Goal: Find specific page/section: Find specific page/section

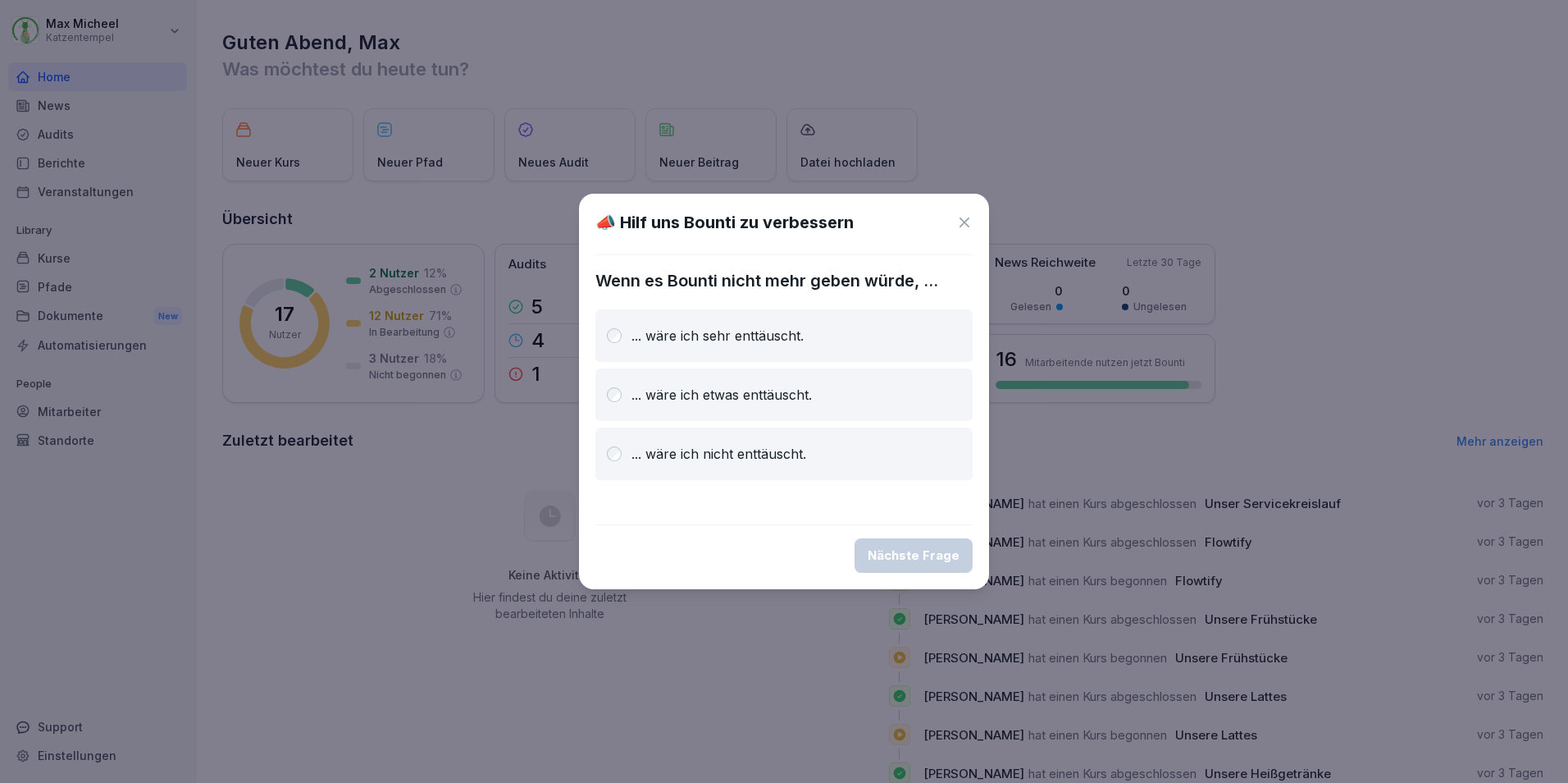
click at [967, 218] on icon at bounding box center [964, 222] width 16 height 16
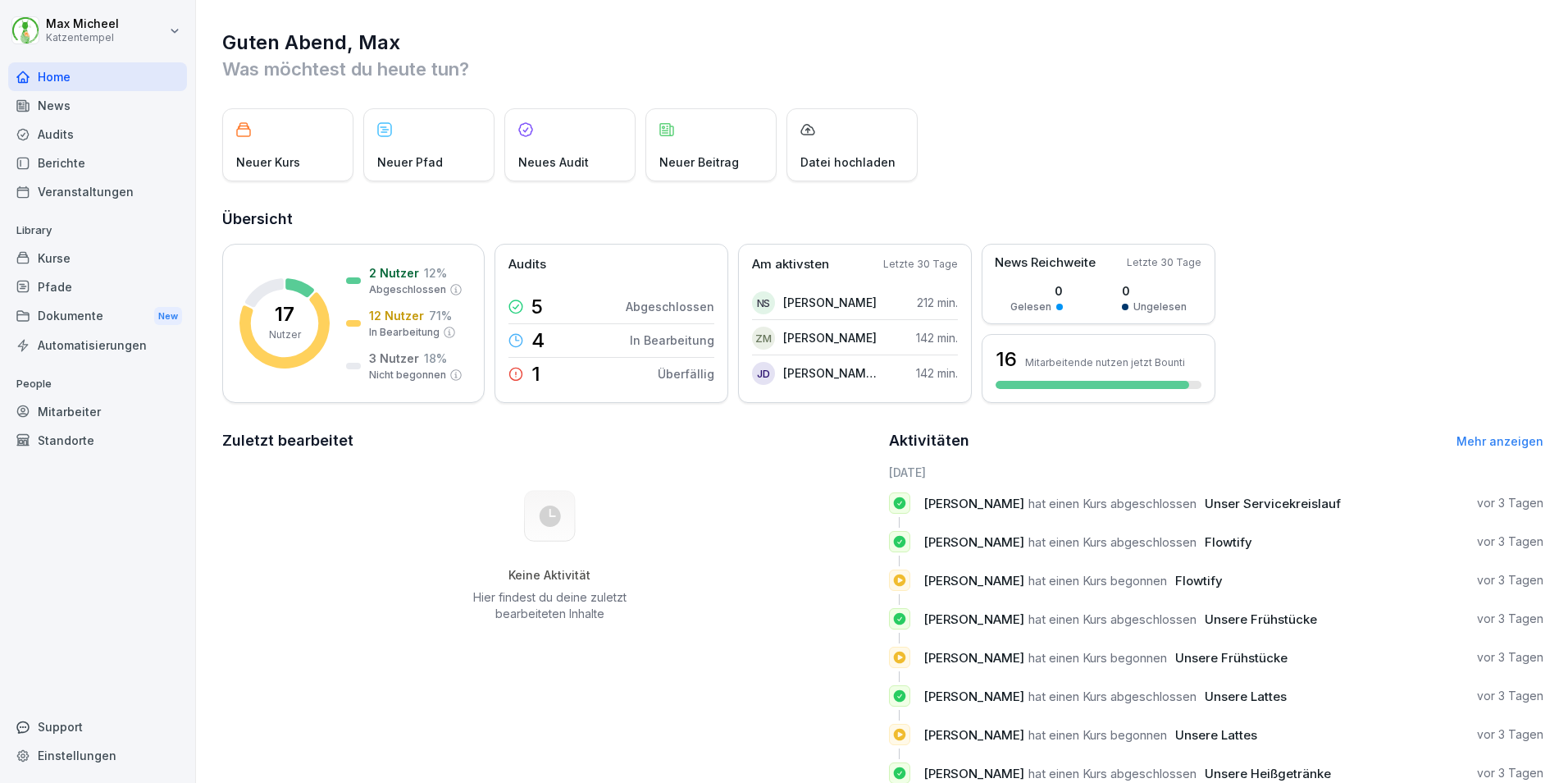
click at [76, 414] on div "Mitarbeiter" at bounding box center [98, 412] width 179 height 29
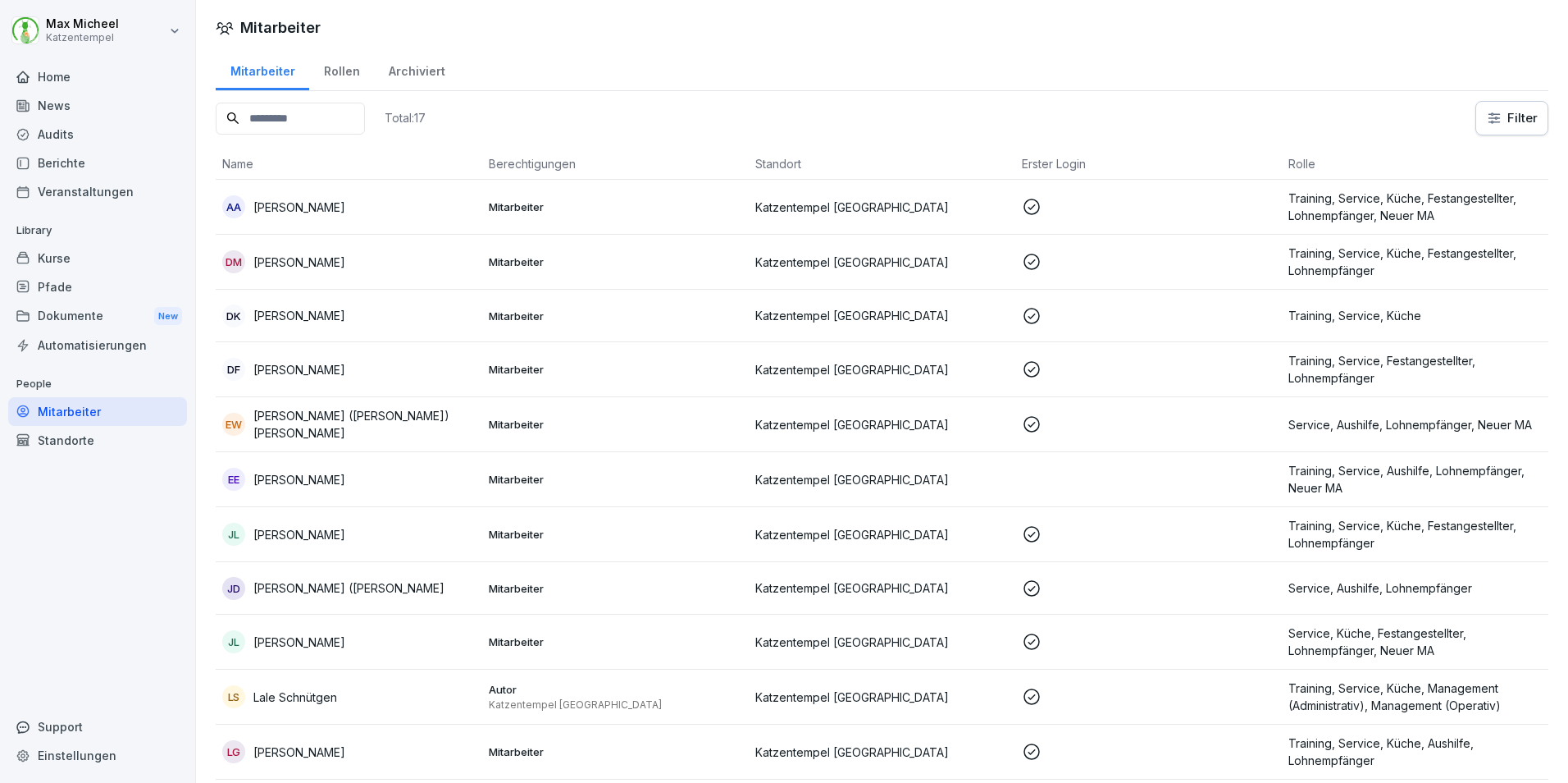
click at [734, 209] on p "Mitarbeiter" at bounding box center [616, 206] width 254 height 14
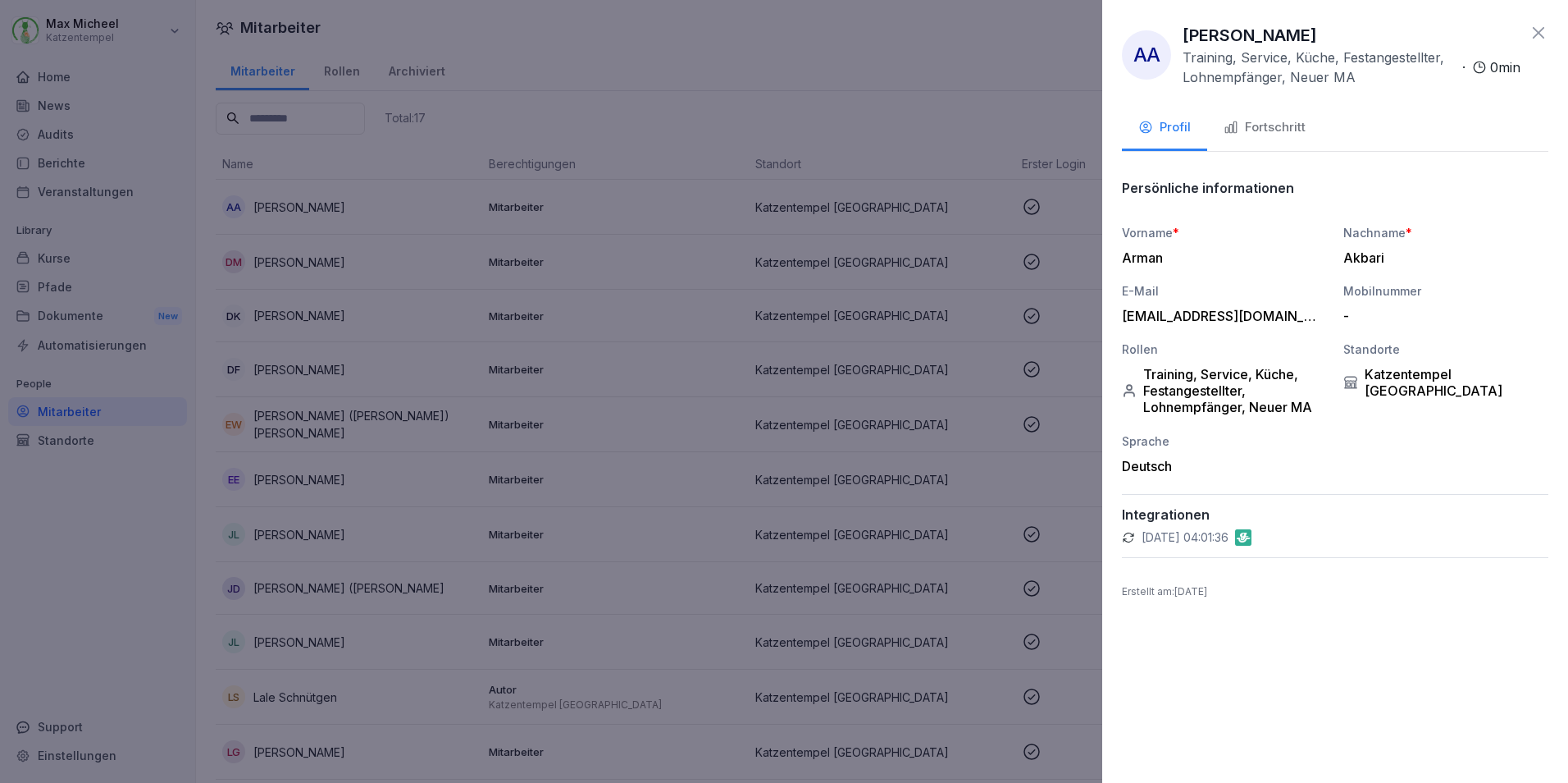
click at [1269, 135] on div "Fortschritt" at bounding box center [1265, 128] width 82 height 19
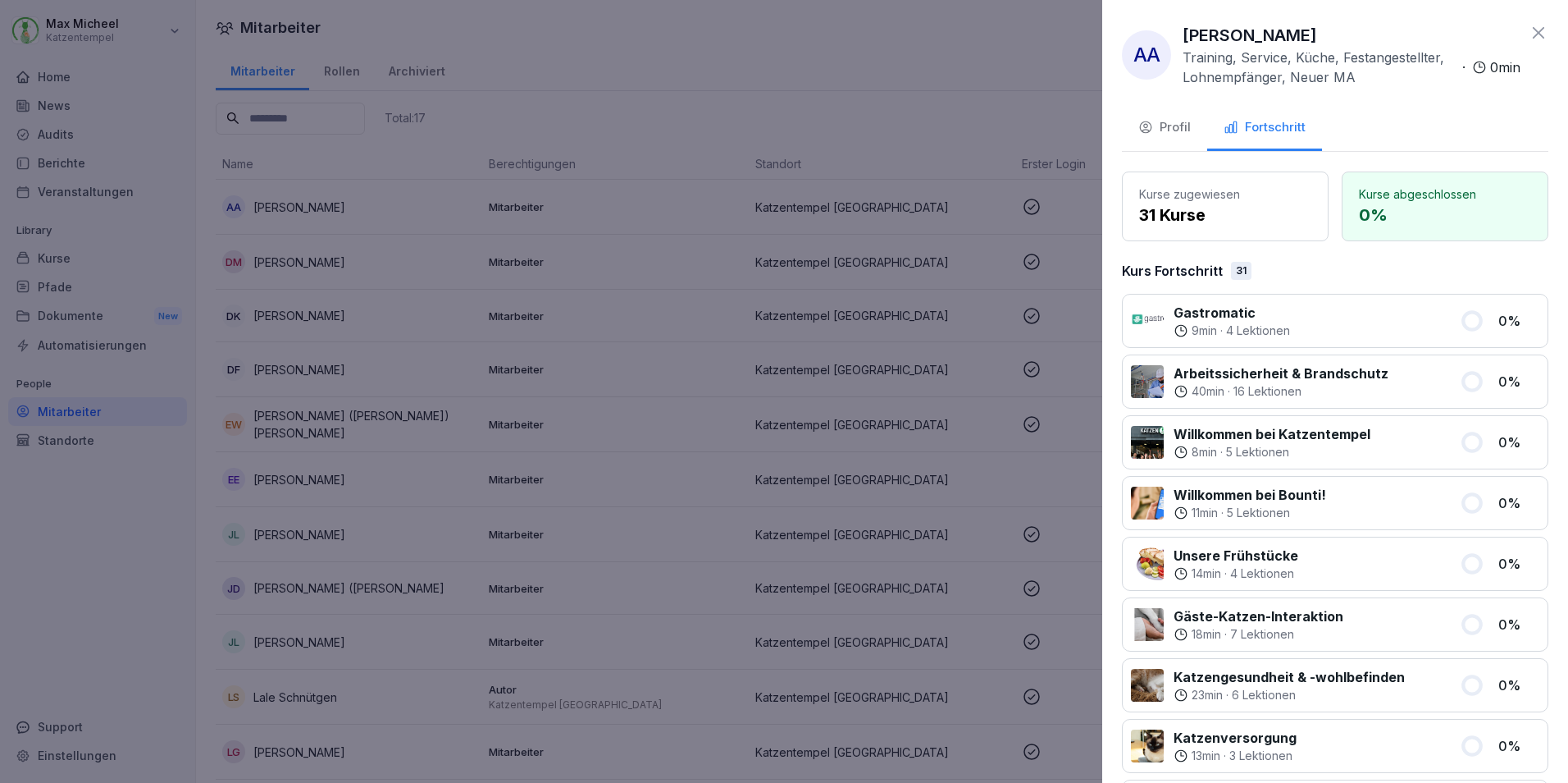
click at [1165, 124] on div "Profil" at bounding box center [1165, 128] width 53 height 19
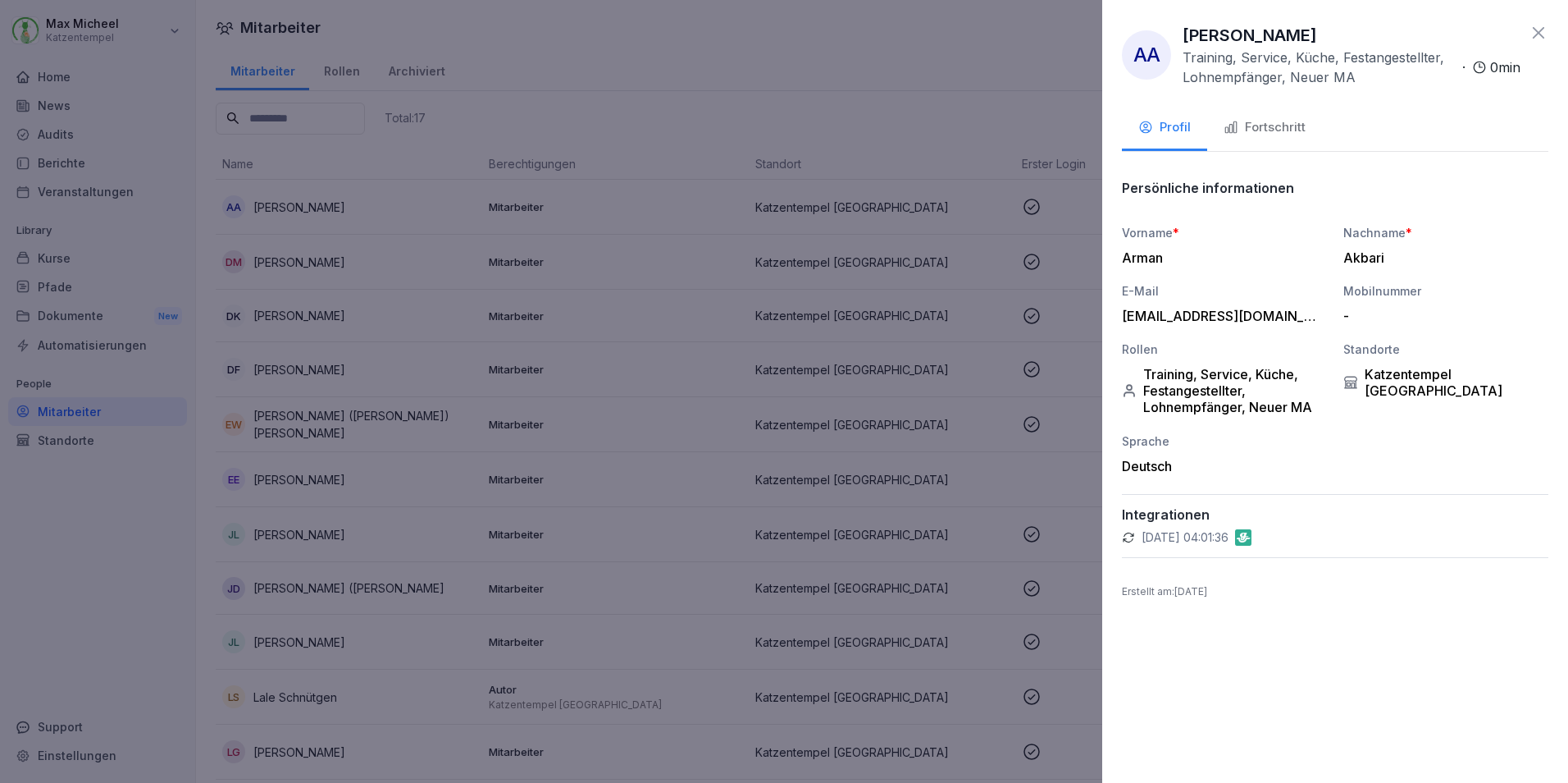
click at [813, 40] on div at bounding box center [784, 392] width 1568 height 783
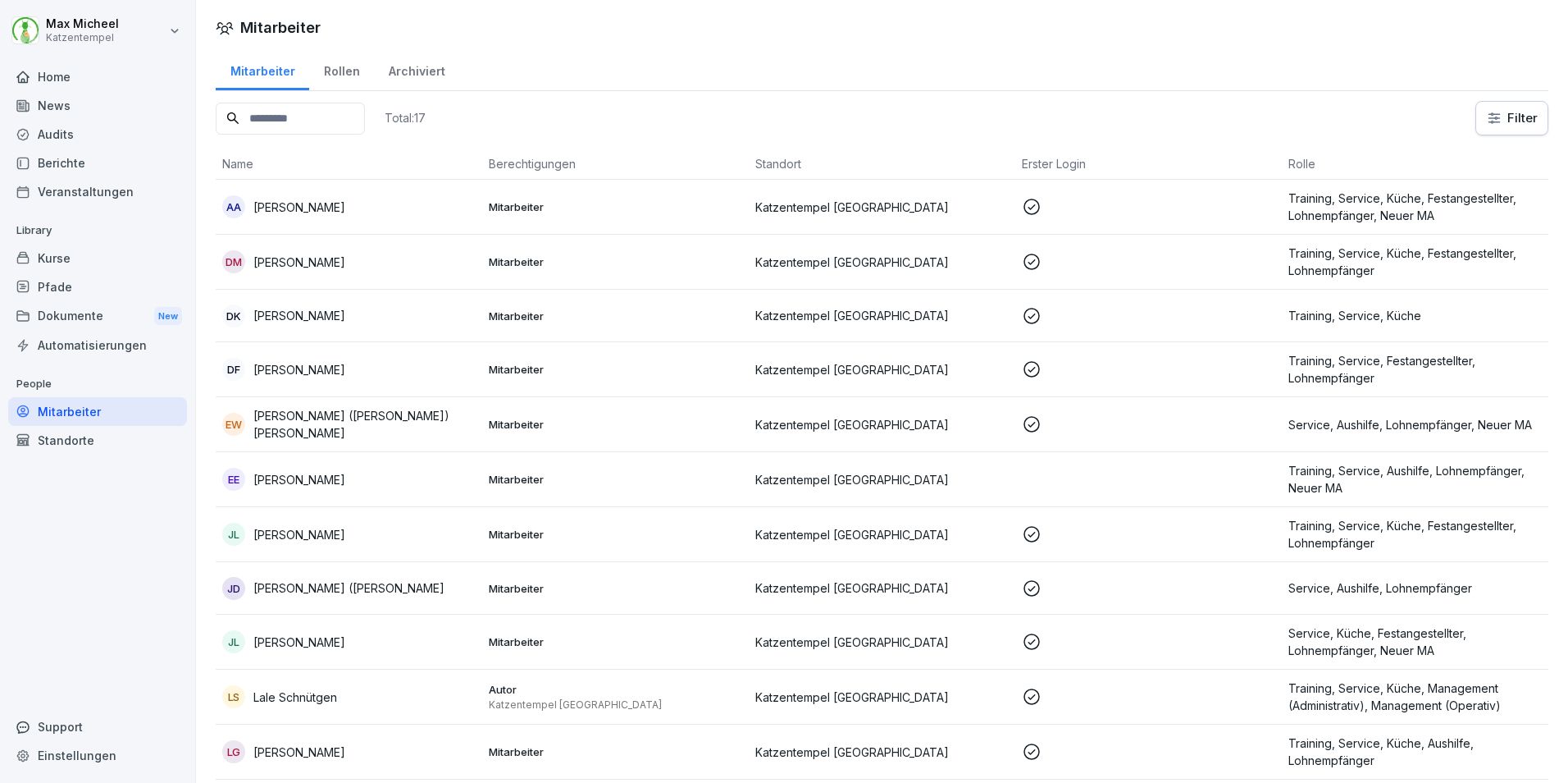
drag, startPoint x: 300, startPoint y: 201, endPoint x: 283, endPoint y: 211, distance: 19.7
click at [283, 211] on p "[PERSON_NAME]" at bounding box center [299, 207] width 92 height 17
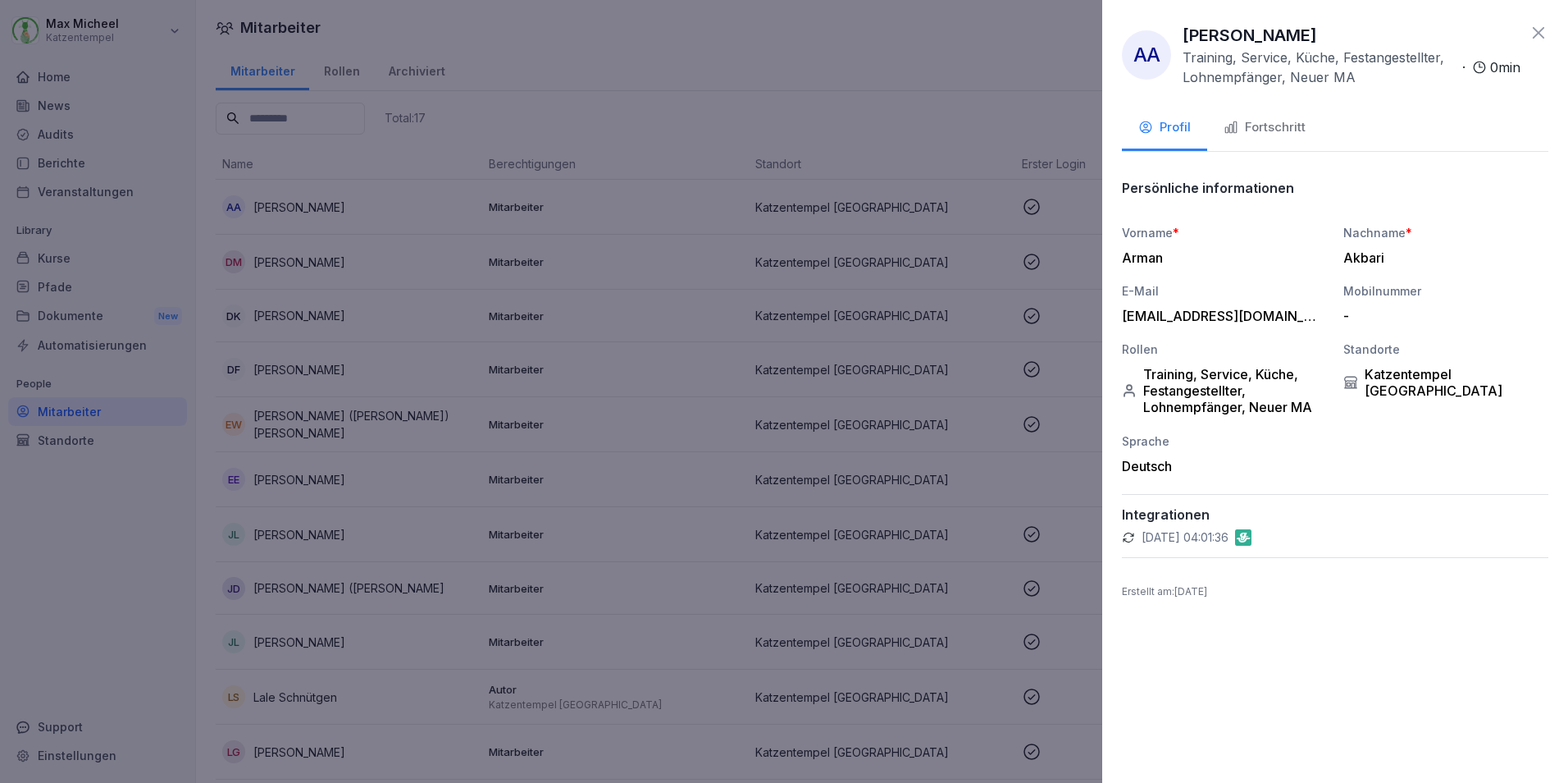
click at [1278, 125] on div "Fortschritt" at bounding box center [1265, 128] width 82 height 19
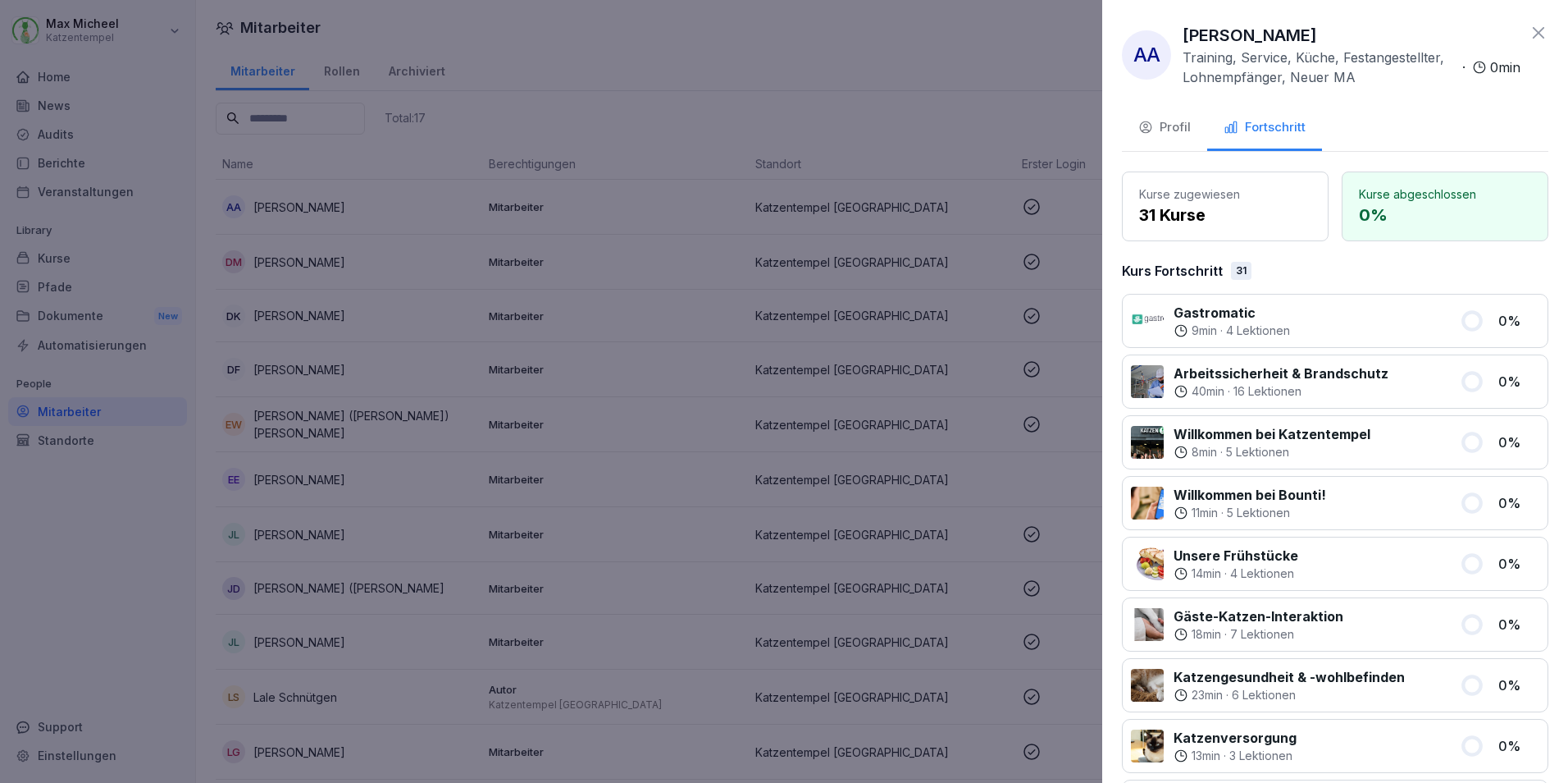
click at [1513, 31] on div "AA [PERSON_NAME] Training, Service, Küche, Festangestellter, Lohnempfänger, Neu…" at bounding box center [1335, 54] width 426 height 64
drag, startPoint x: 1520, startPoint y: 29, endPoint x: 1508, endPoint y: 29, distance: 12.0
click at [1529, 29] on icon at bounding box center [1538, 32] width 20 height 20
